Goal: Task Accomplishment & Management: Complete application form

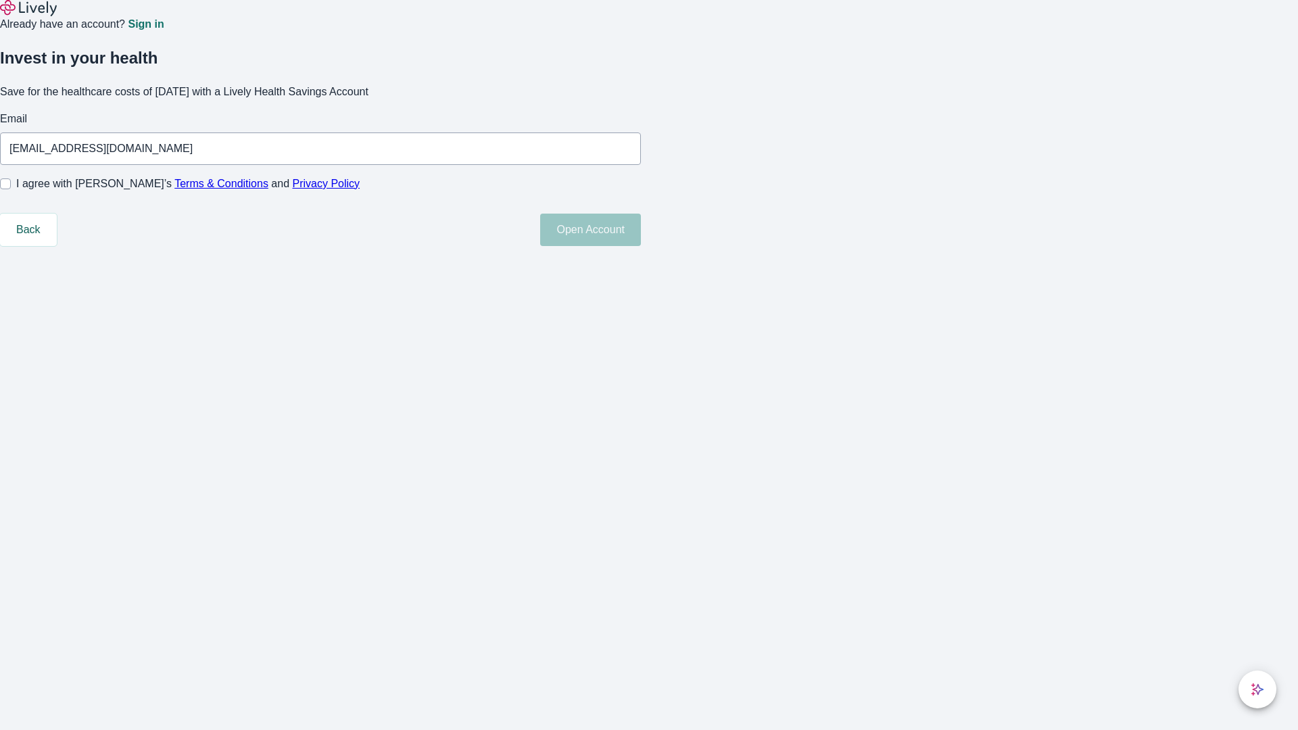
click at [11, 189] on input "I agree with Lively’s Terms & Conditions and Privacy Policy" at bounding box center [5, 183] width 11 height 11
checkbox input "true"
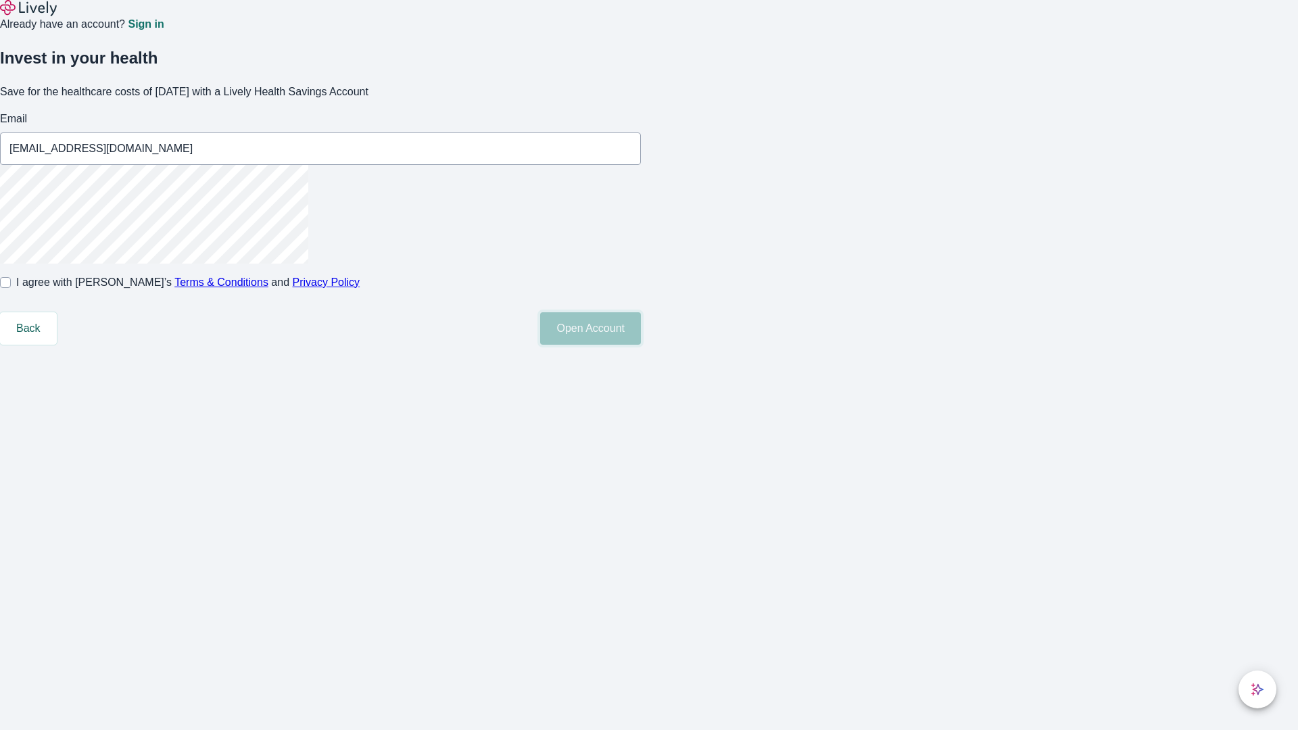
click at [641, 345] on button "Open Account" at bounding box center [590, 328] width 101 height 32
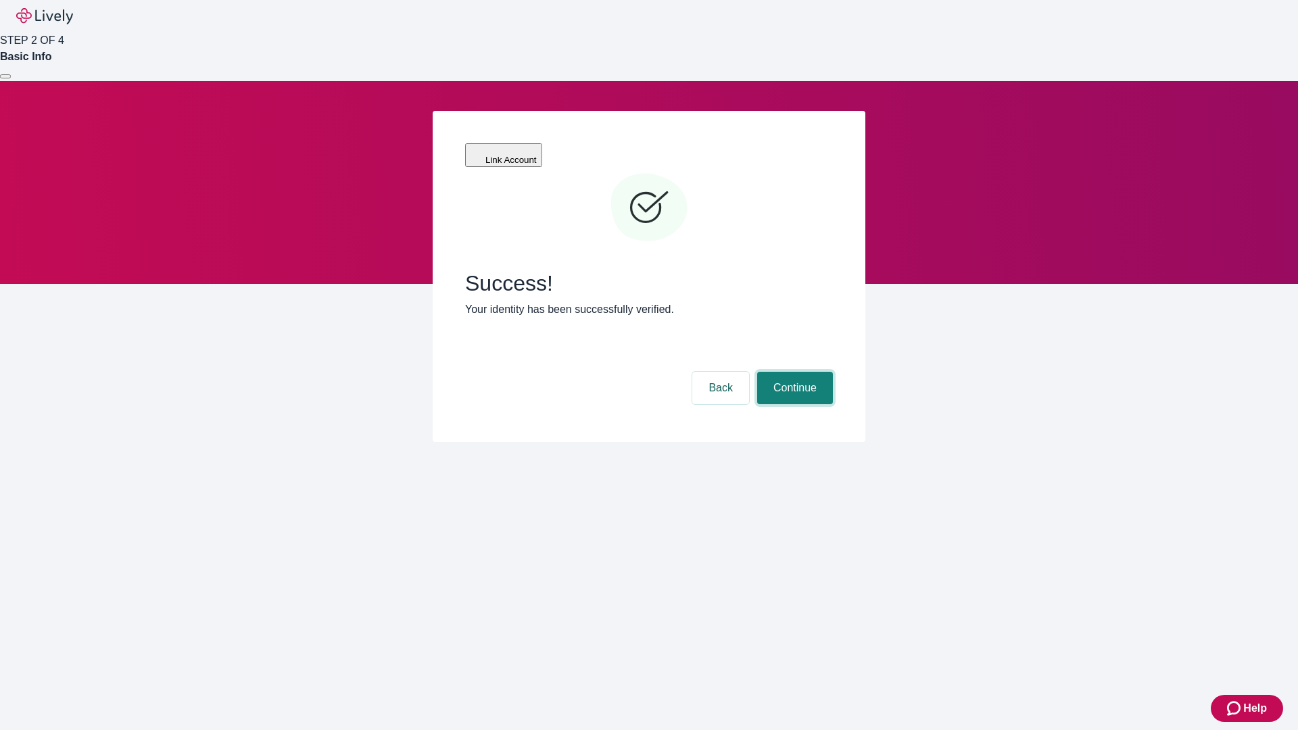
click at [793, 372] on button "Continue" at bounding box center [795, 388] width 76 height 32
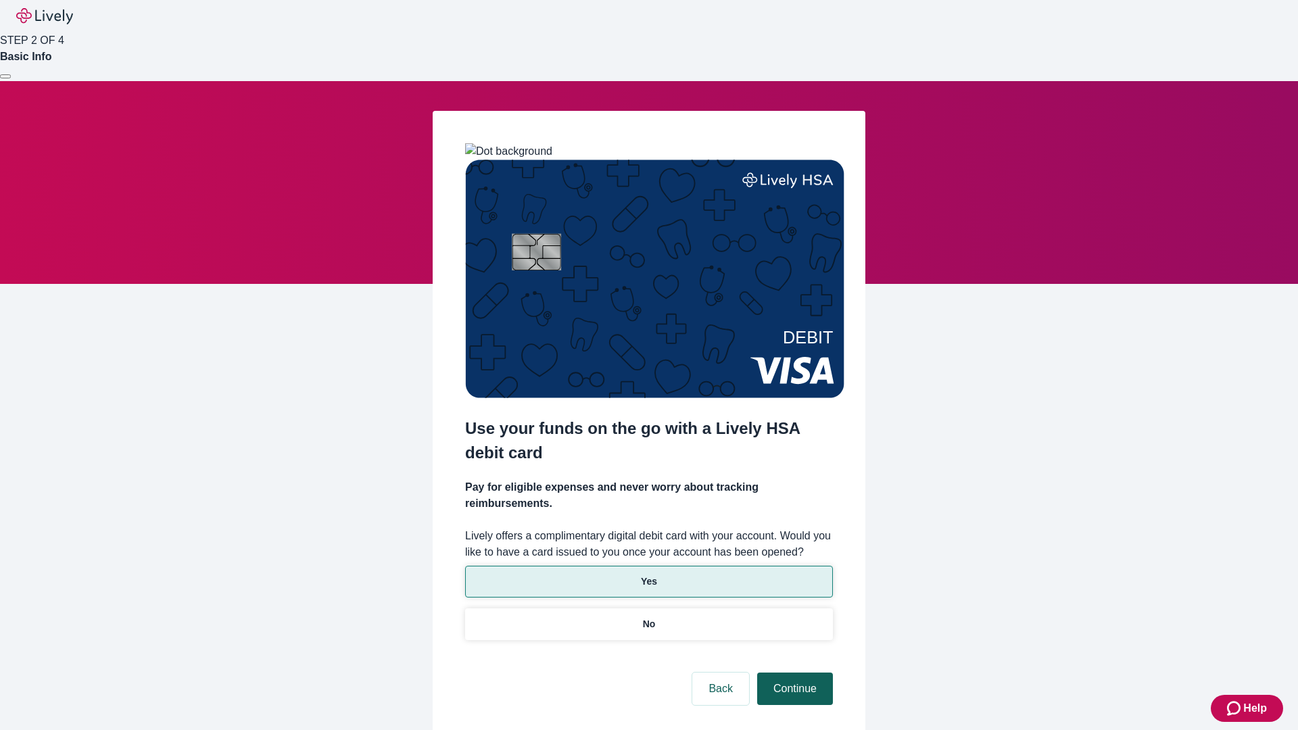
click at [648, 617] on p "No" at bounding box center [649, 624] width 13 height 14
click at [793, 672] on button "Continue" at bounding box center [795, 688] width 76 height 32
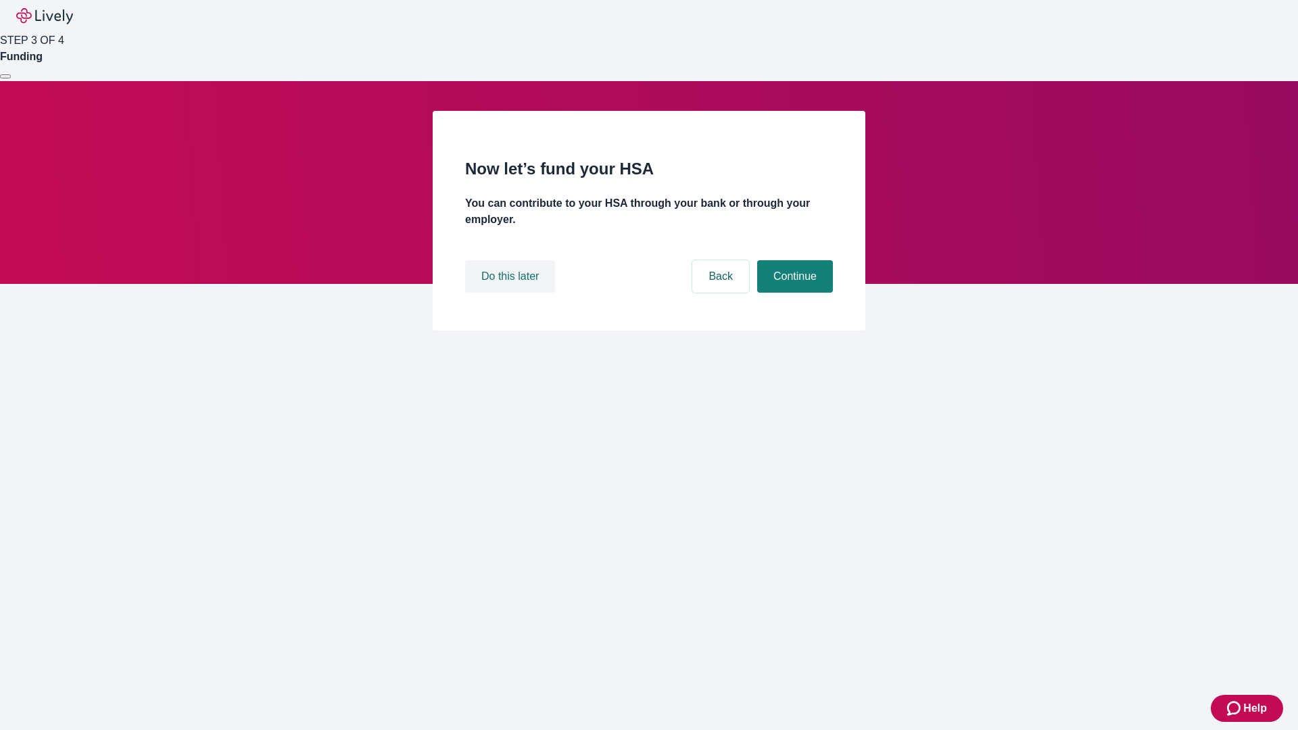
click at [512, 293] on button "Do this later" at bounding box center [510, 276] width 90 height 32
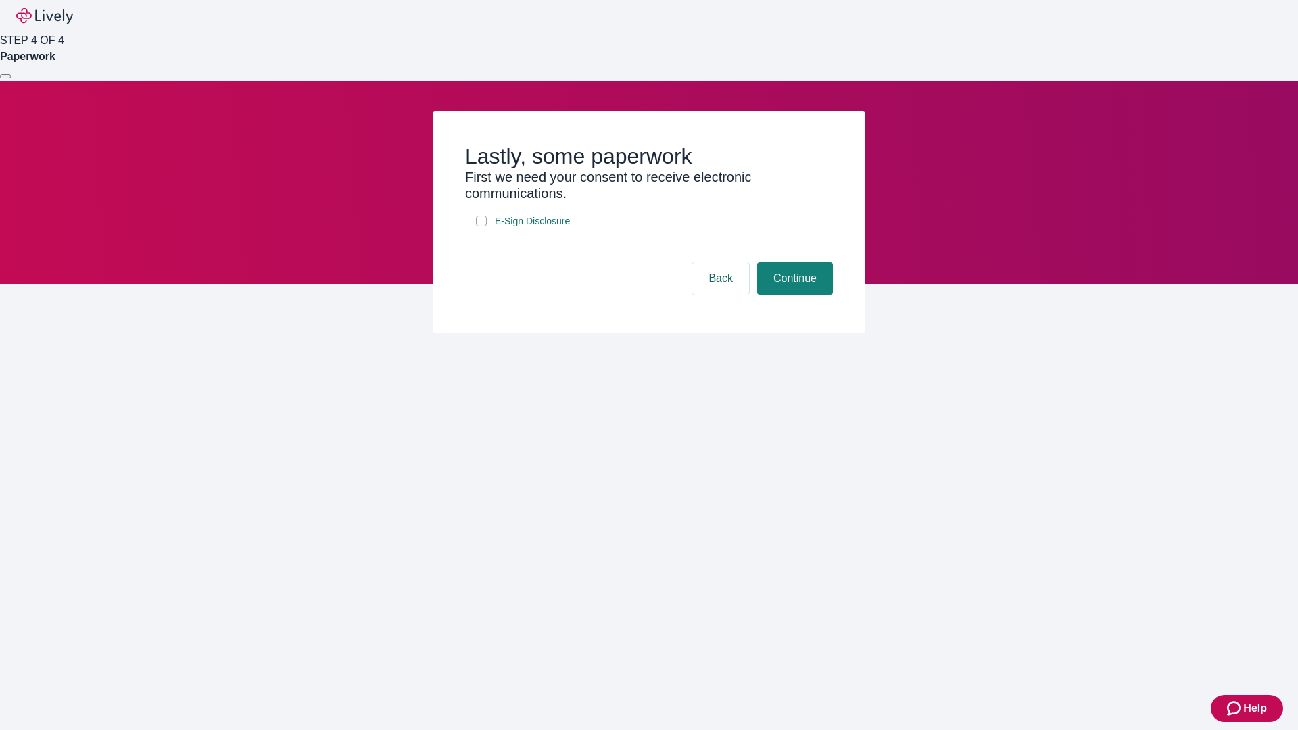
click at [481, 226] on input "E-Sign Disclosure" at bounding box center [481, 221] width 11 height 11
checkbox input "true"
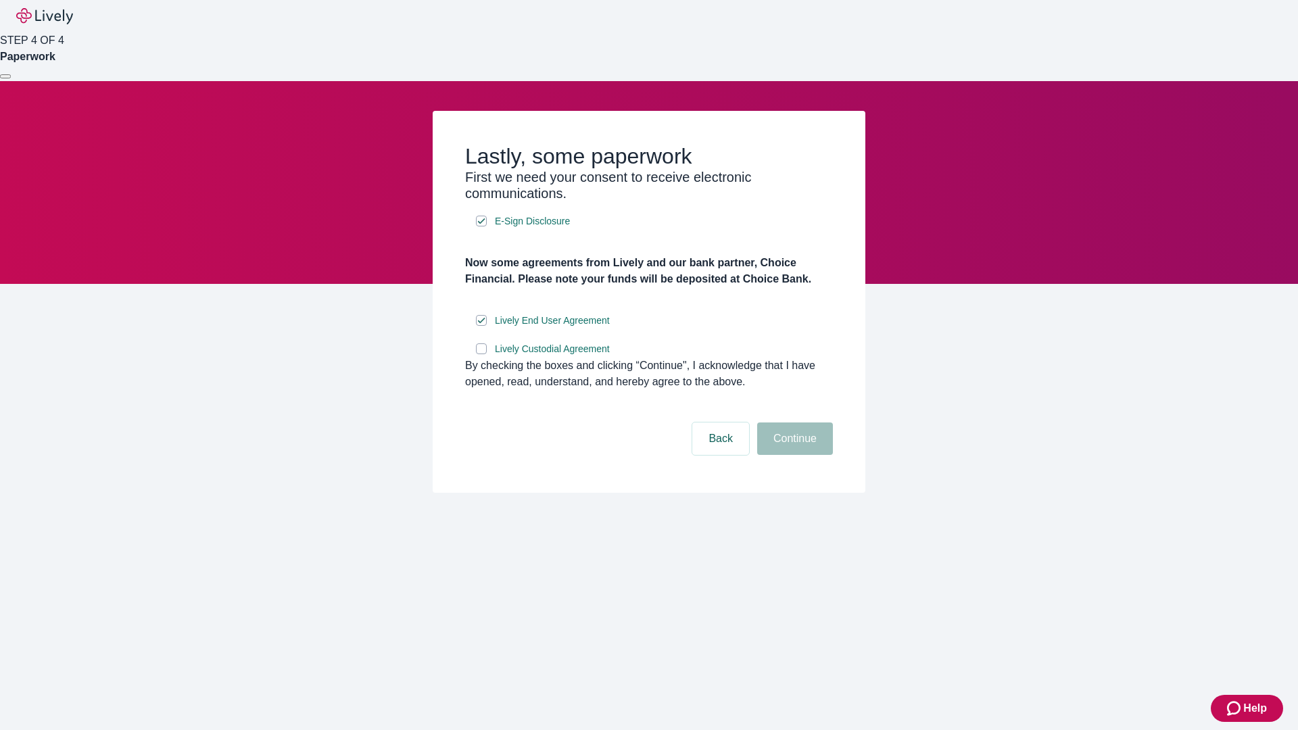
click at [481, 354] on input "Lively Custodial Agreement" at bounding box center [481, 348] width 11 height 11
checkbox input "true"
click at [793, 455] on button "Continue" at bounding box center [795, 438] width 76 height 32
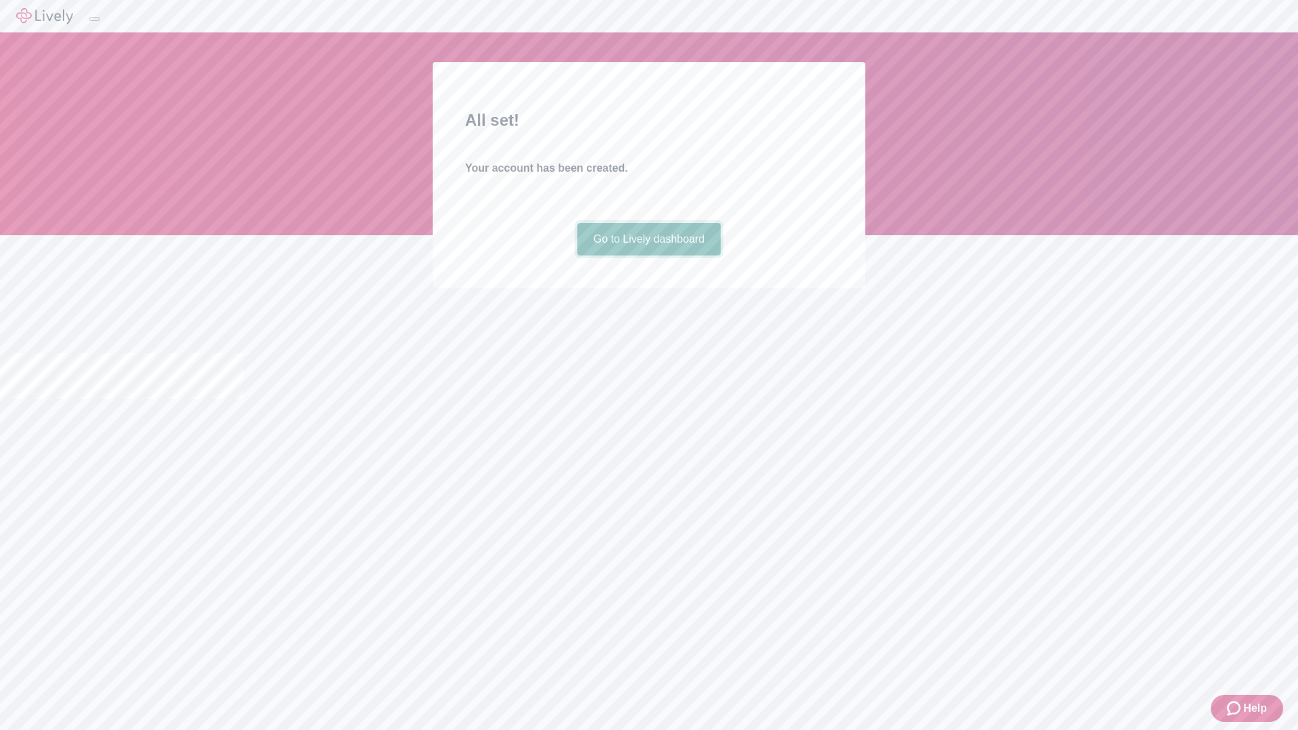
click at [648, 255] on link "Go to Lively dashboard" at bounding box center [649, 239] width 144 height 32
